Goal: Task Accomplishment & Management: Manage account settings

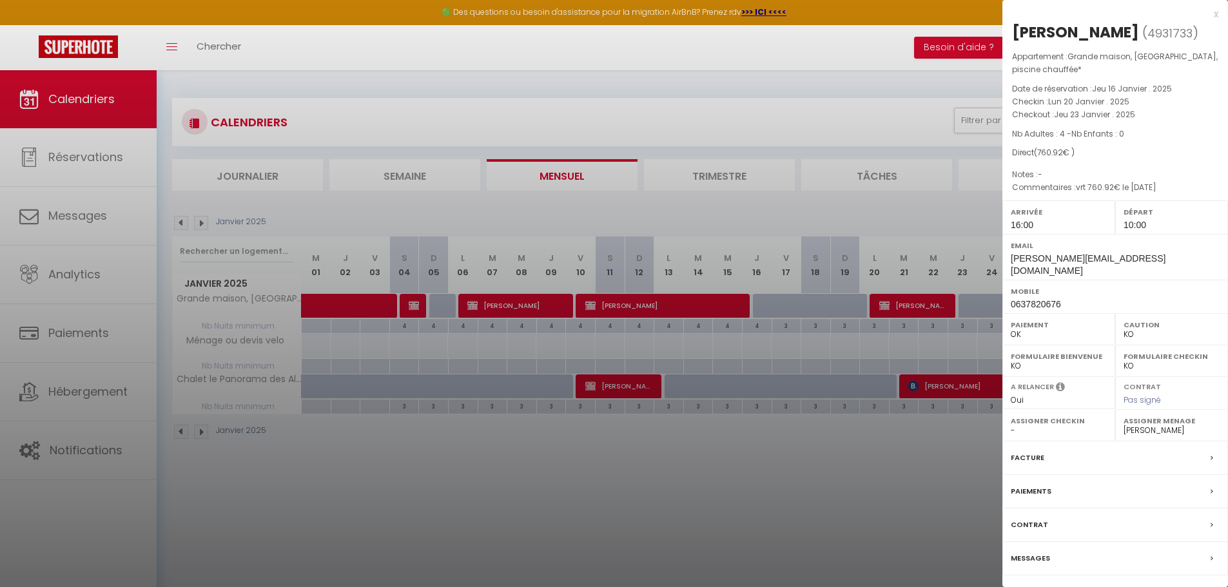
select select "KO"
select select "0"
select select "19117"
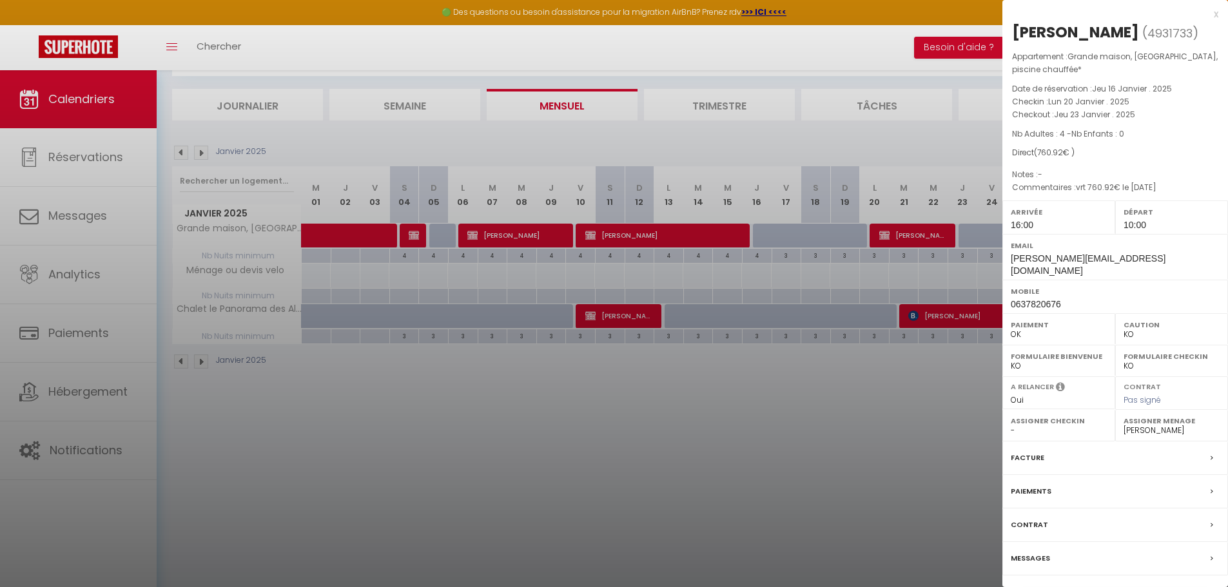
scroll to position [70, 0]
click at [1218, 19] on div "x" at bounding box center [1110, 13] width 216 height 15
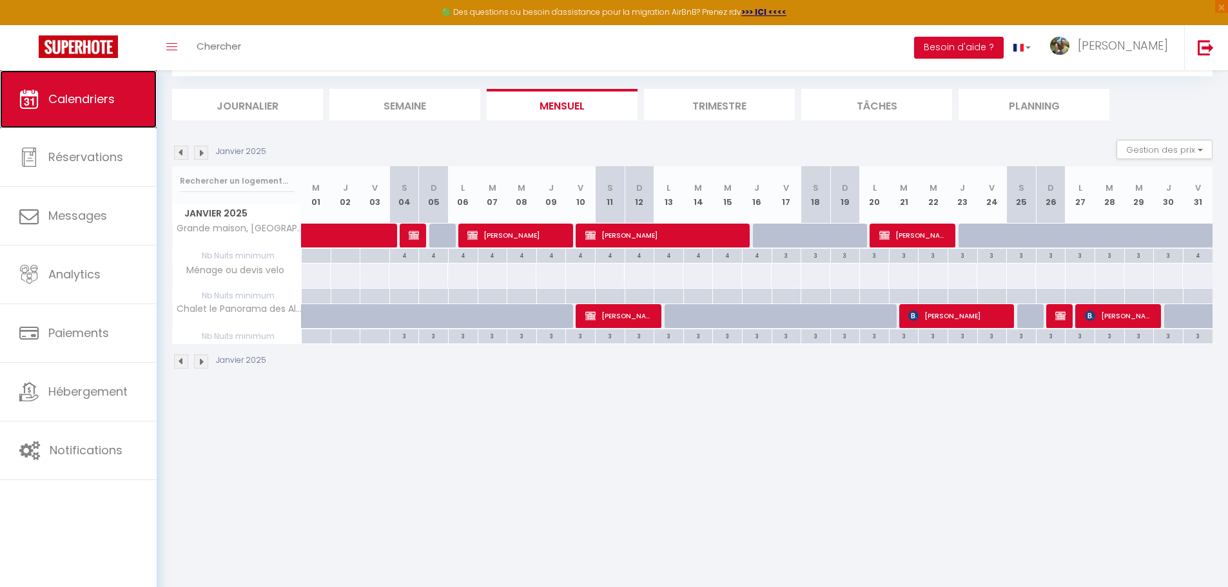
click at [82, 97] on span "Calendriers" at bounding box center [81, 99] width 66 height 16
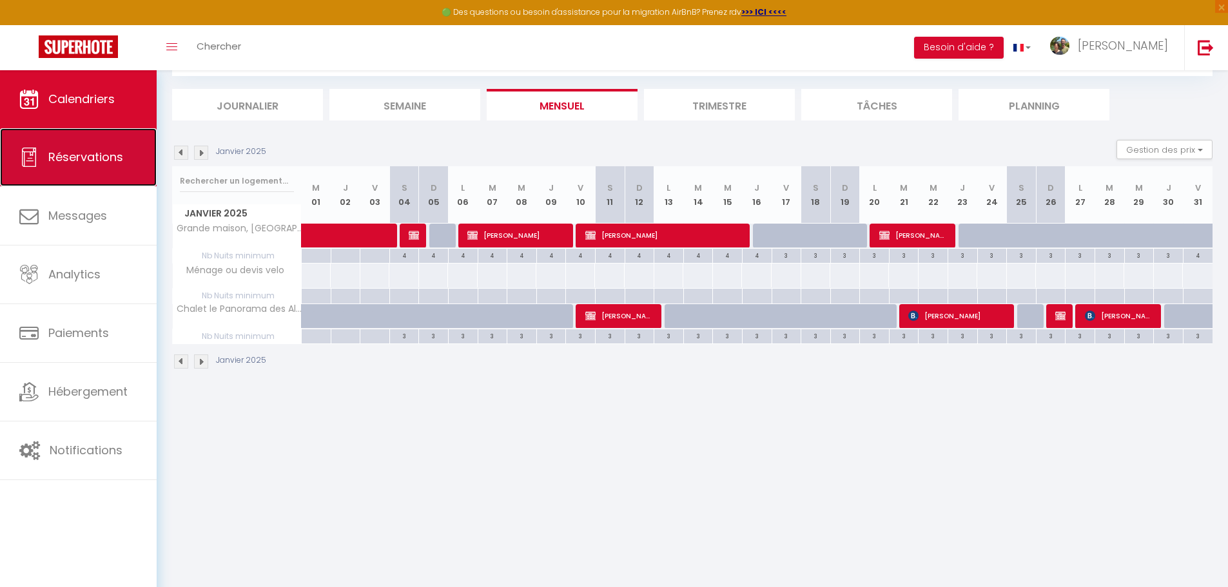
click at [82, 157] on span "Réservations" at bounding box center [85, 157] width 75 height 16
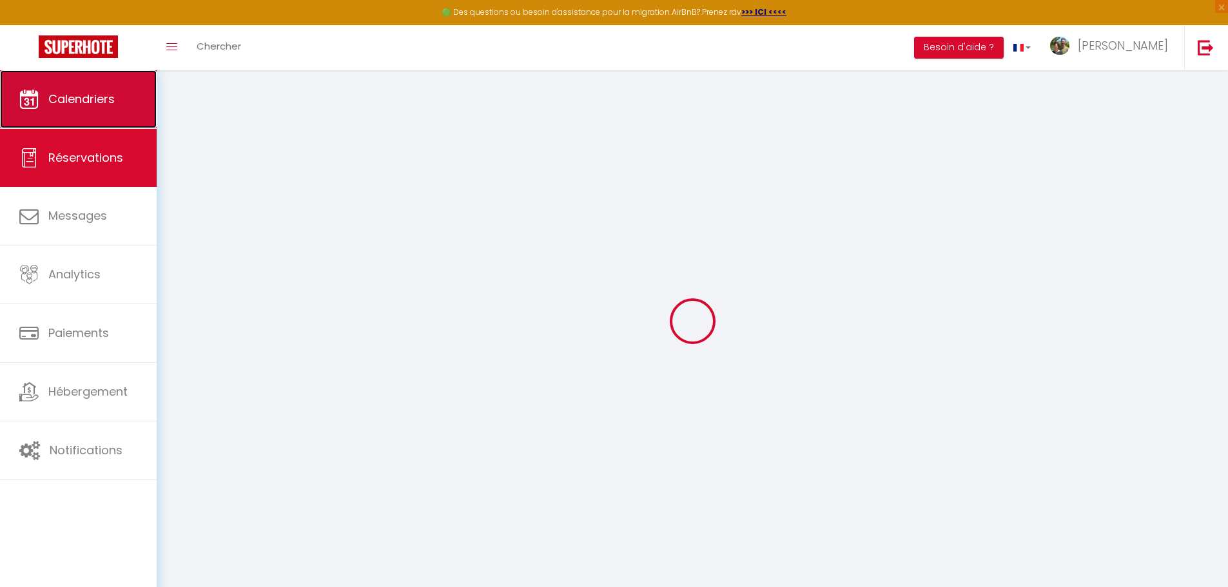
click at [90, 108] on link "Calendriers" at bounding box center [78, 99] width 157 height 58
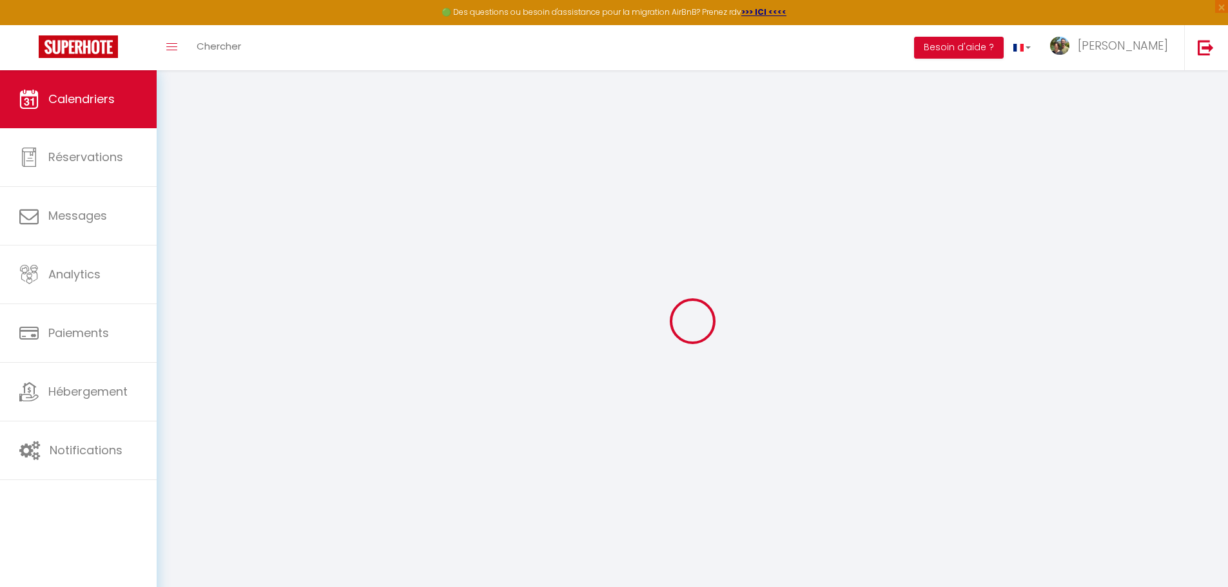
select select
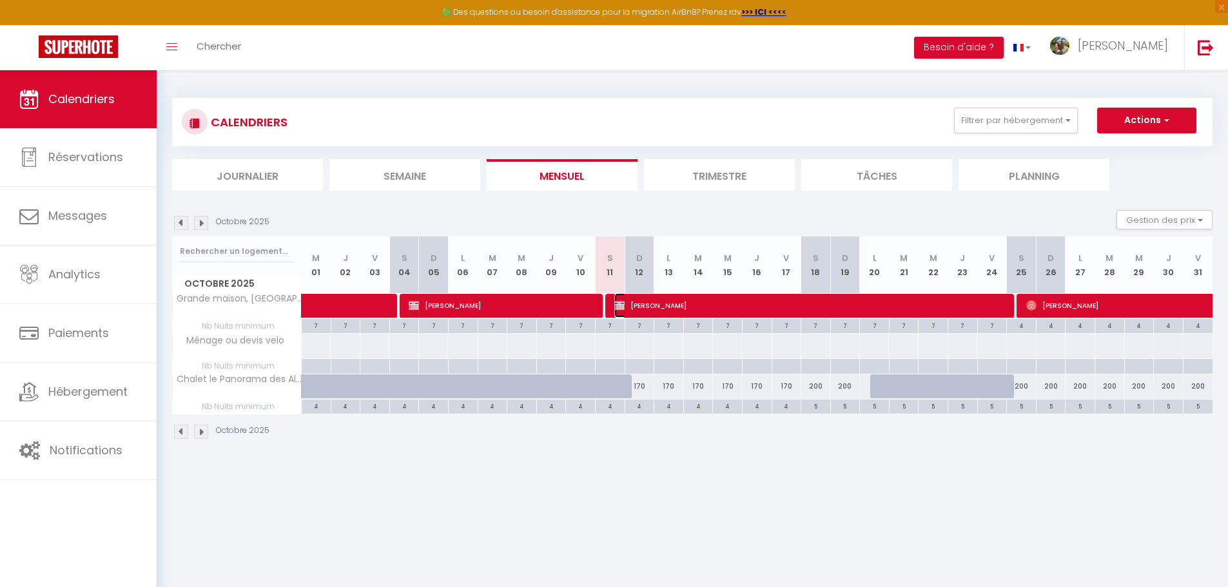
click at [656, 305] on span "[PERSON_NAME]" at bounding box center [811, 305] width 395 height 24
select select "OK"
select select "KO"
select select "0"
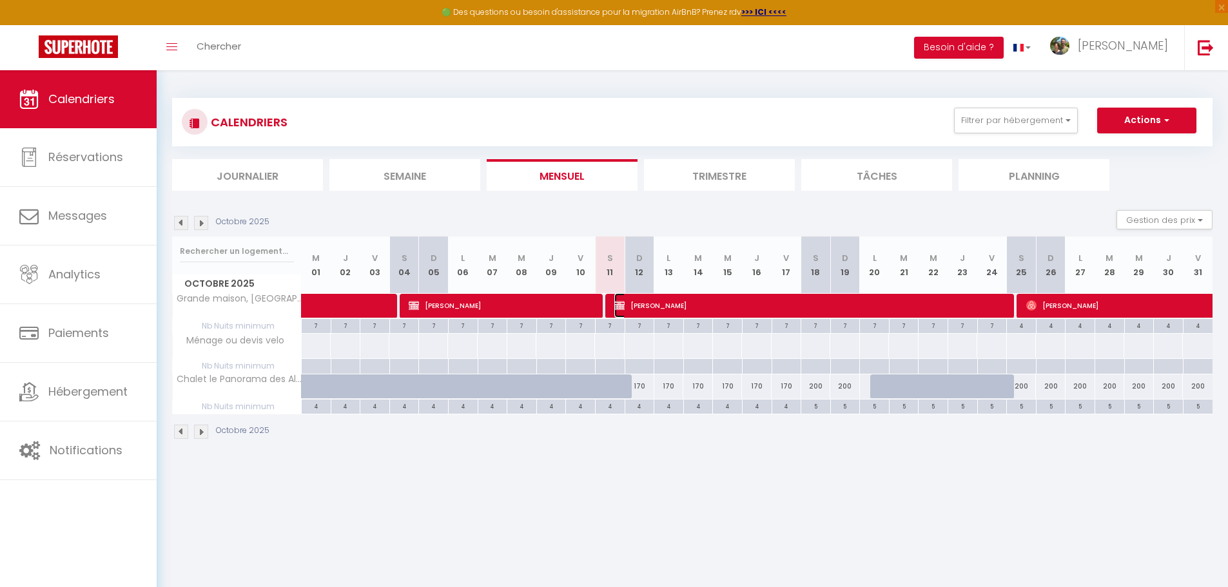
select select "1"
select select
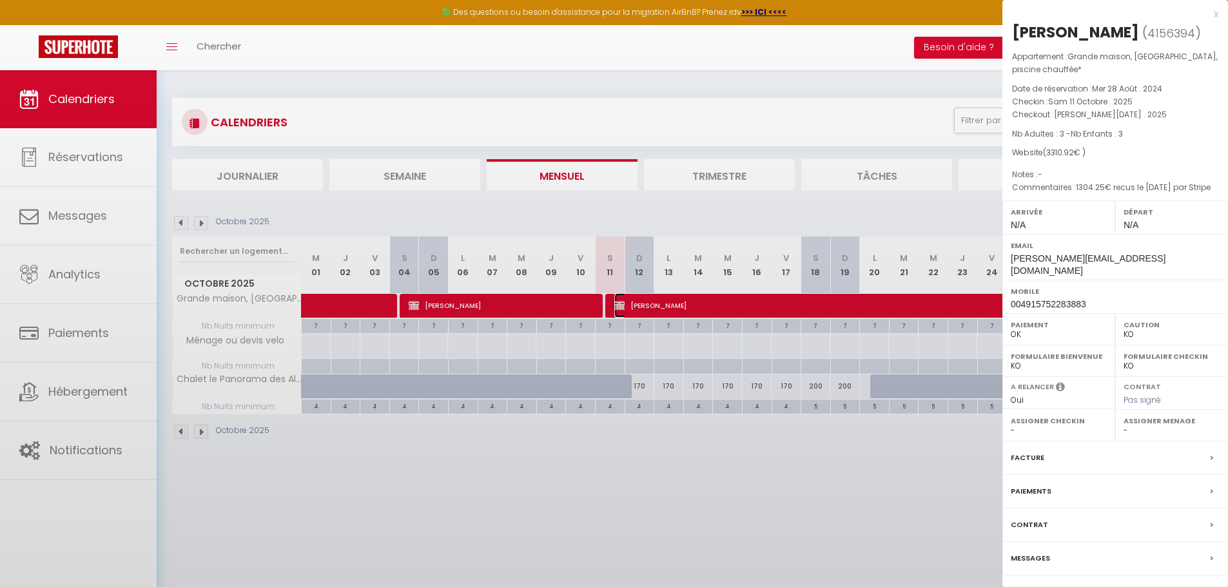
select select "19117"
